Goal: Information Seeking & Learning: Learn about a topic

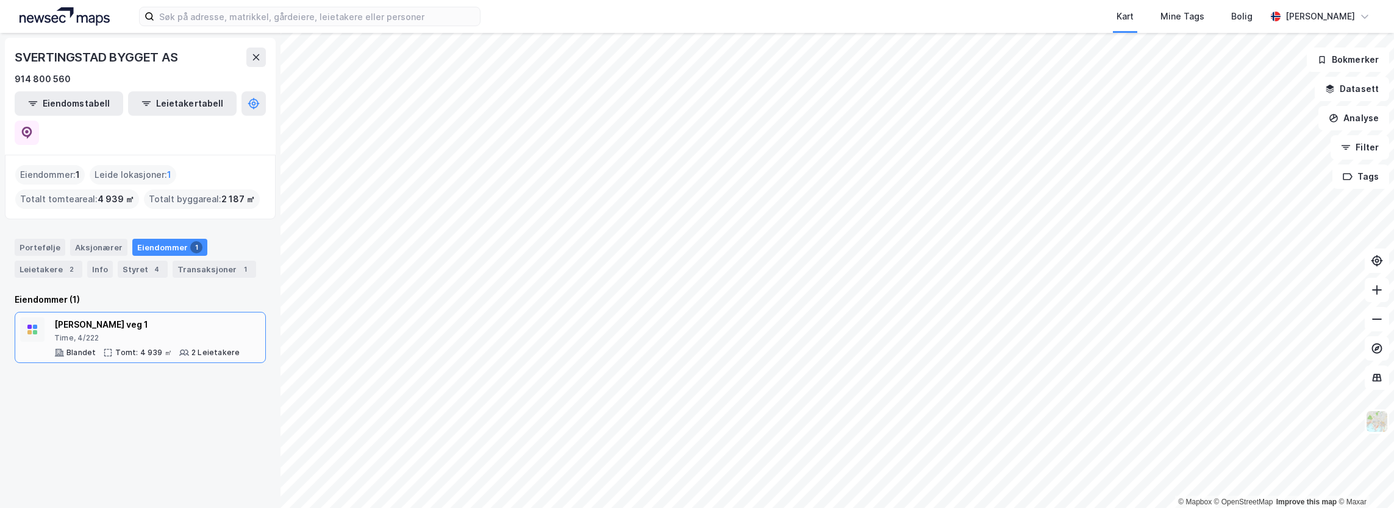
click at [115, 318] on div "[PERSON_NAME] veg 1" at bounding box center [146, 325] width 185 height 15
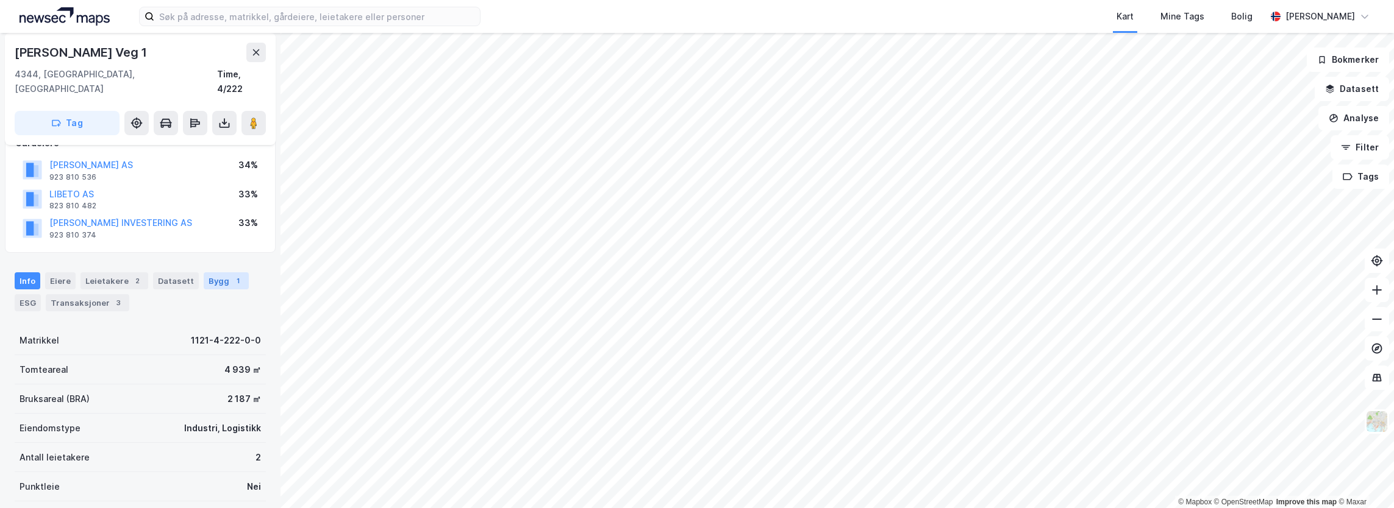
click at [232, 275] on div "1" at bounding box center [238, 281] width 12 height 12
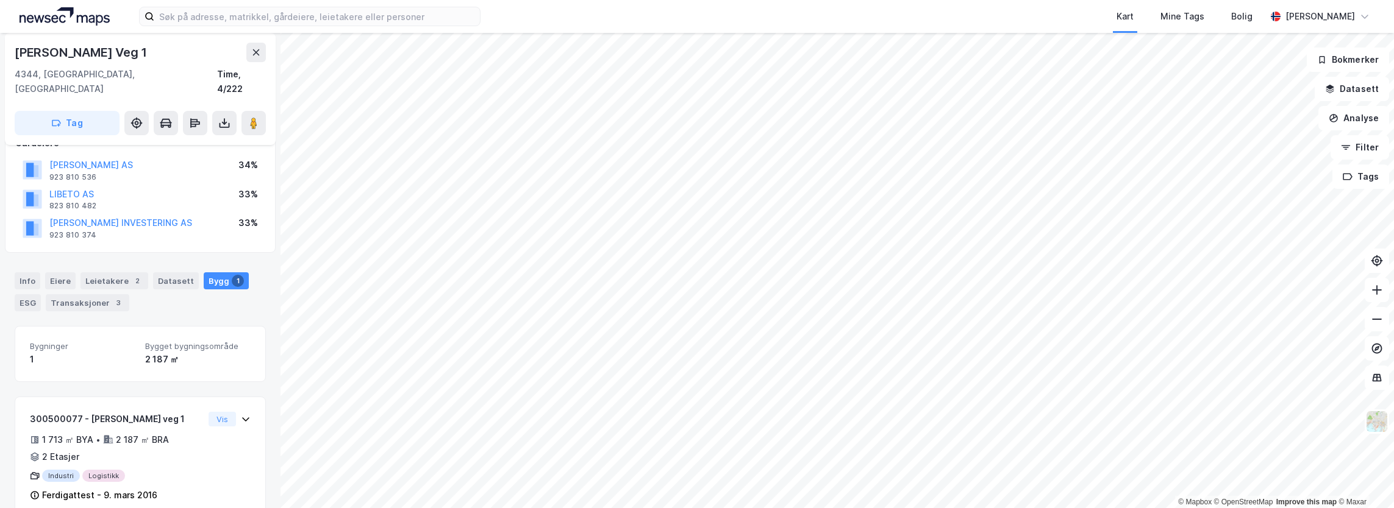
scroll to position [122, 0]
click at [104, 412] on div "300500077 - [PERSON_NAME] veg 1" at bounding box center [117, 419] width 174 height 15
click at [28, 294] on div "ESG" at bounding box center [28, 302] width 26 height 17
